Goal: Navigation & Orientation: Find specific page/section

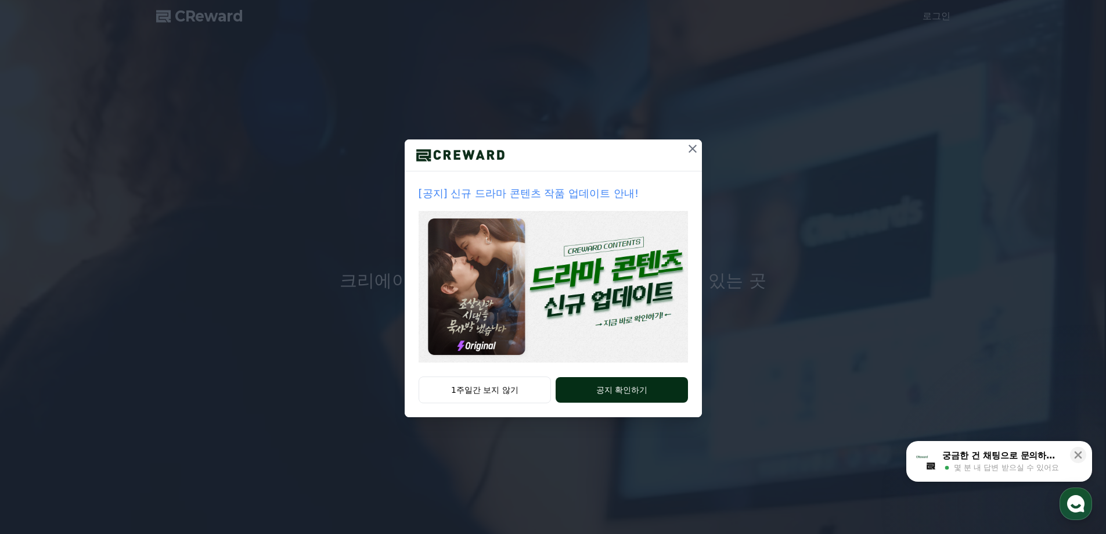
click at [646, 385] on button "공지 확인하기" at bounding box center [622, 390] width 132 height 26
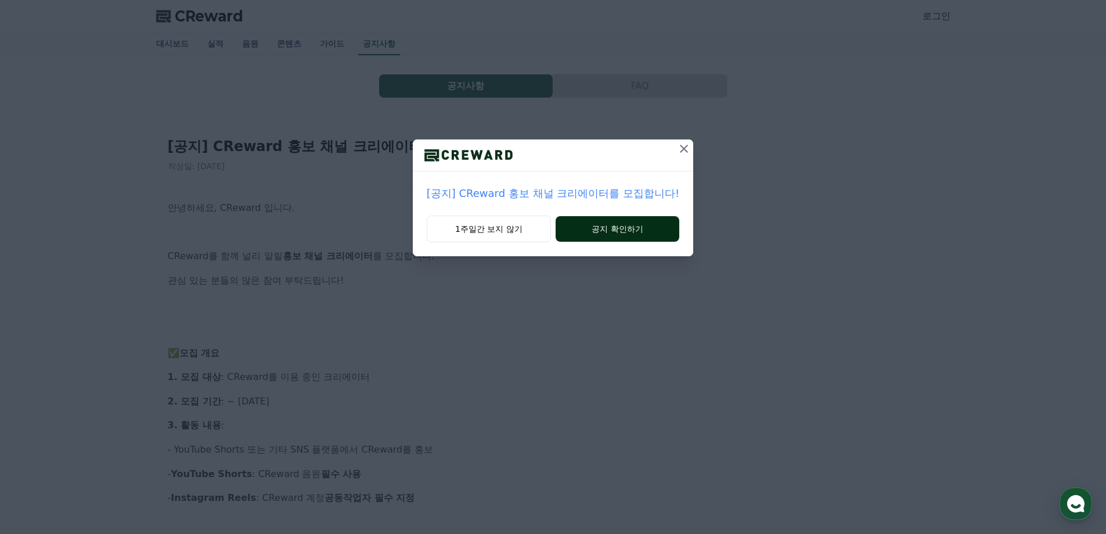
click at [652, 236] on button "공지 확인하기" at bounding box center [618, 229] width 124 height 26
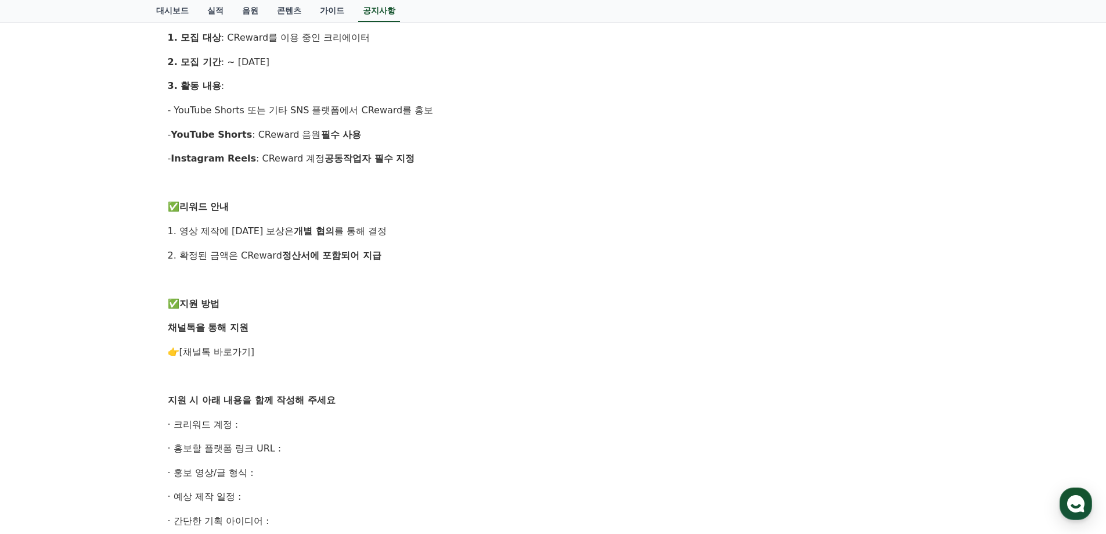
scroll to position [330, 0]
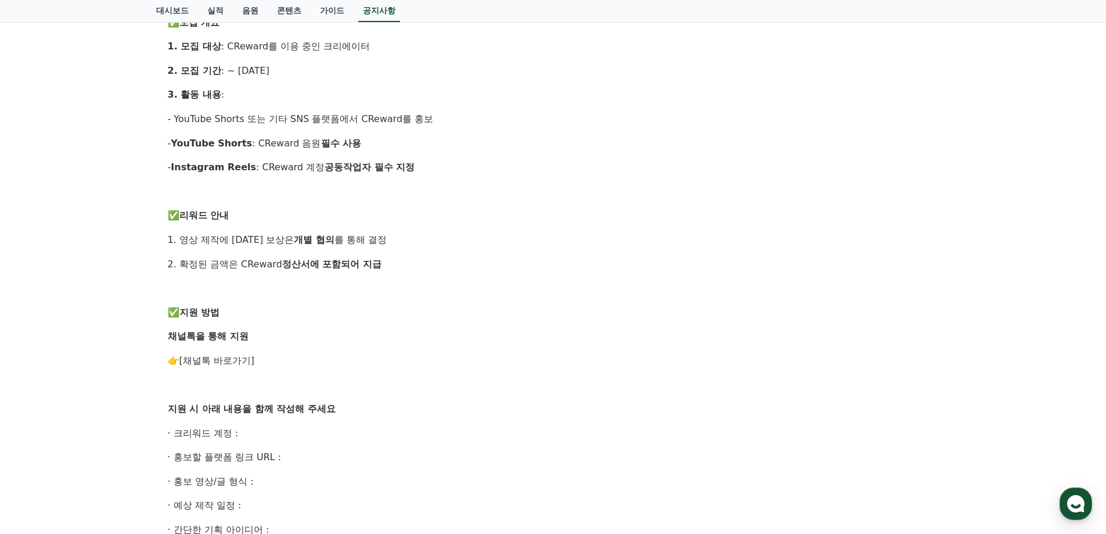
click at [234, 361] on link "[채널톡 바로가기]" at bounding box center [216, 360] width 75 height 11
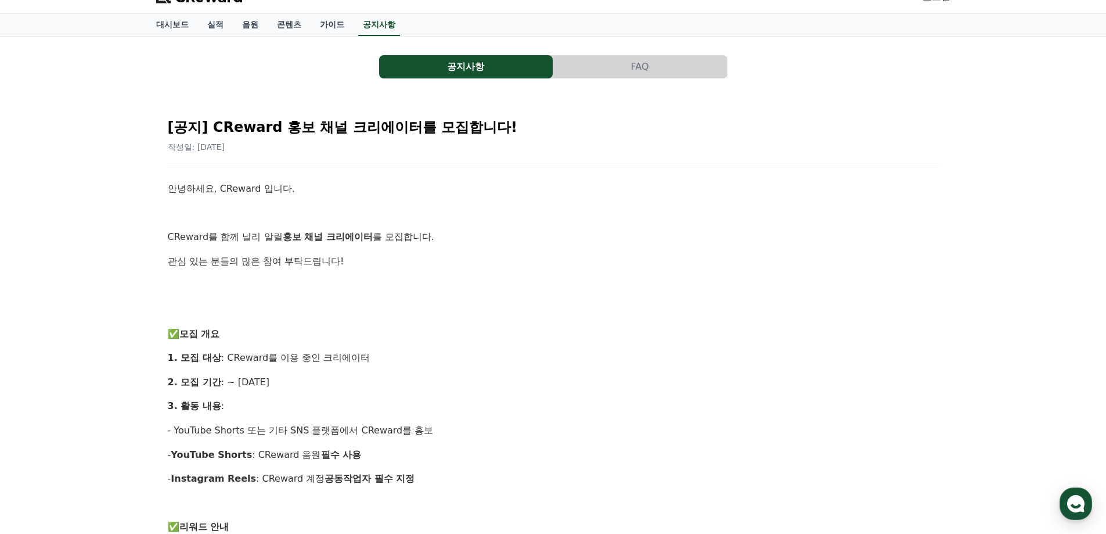
scroll to position [0, 0]
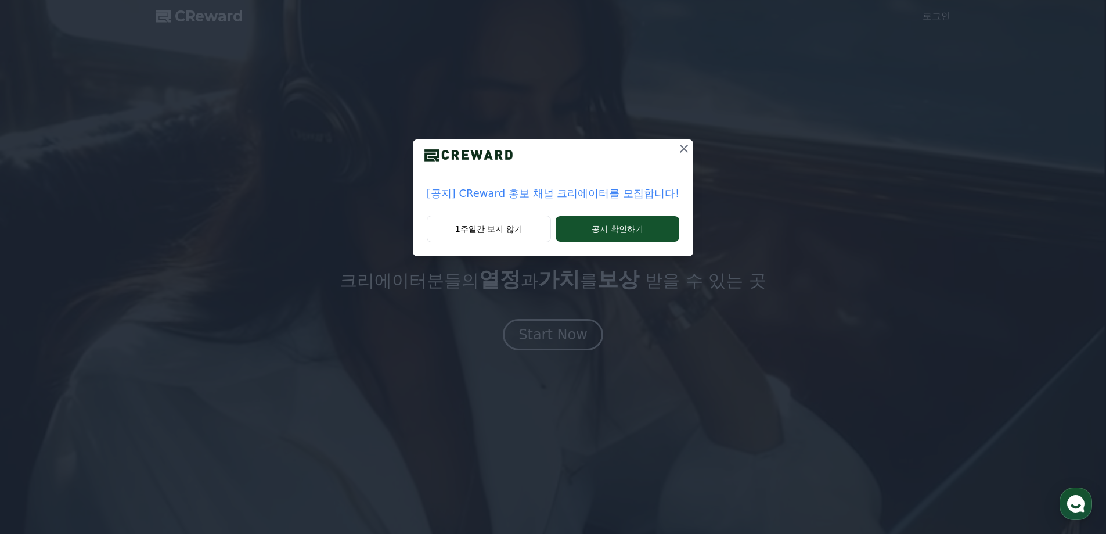
click at [679, 149] on icon at bounding box center [684, 149] width 14 height 14
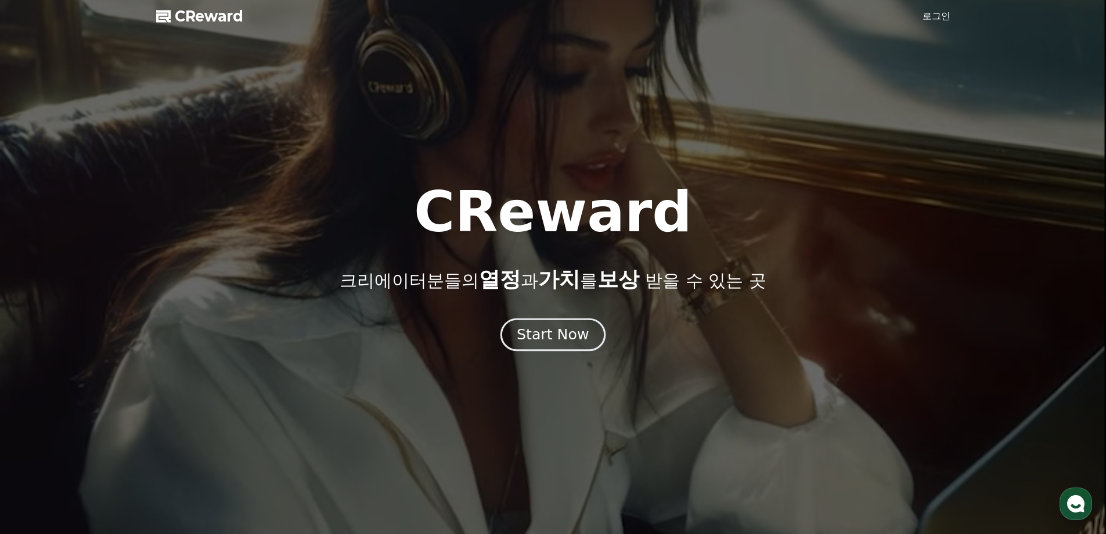
click at [588, 326] on button "Start Now" at bounding box center [552, 334] width 105 height 33
